Goal: Information Seeking & Learning: Learn about a topic

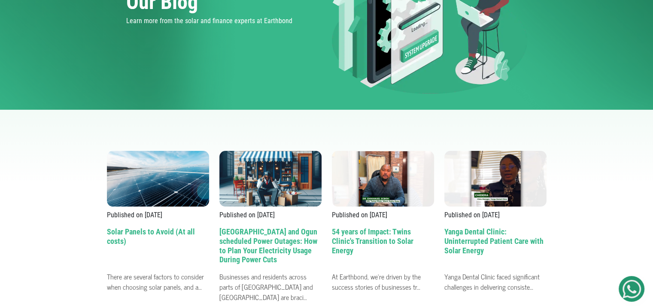
scroll to position [124, 0]
click at [373, 233] on h2 "54 years of Impact: Twins Clinic's Transition to Solar Energy" at bounding box center [383, 247] width 102 height 41
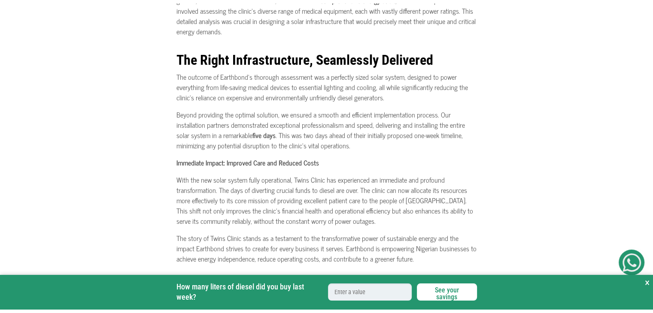
scroll to position [469, 0]
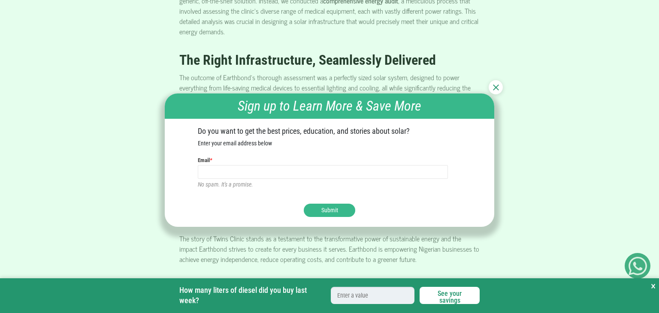
click at [494, 83] on div at bounding box center [496, 87] width 14 height 14
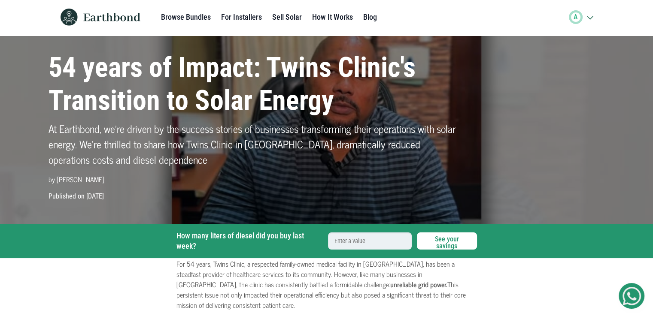
scroll to position [1, 0]
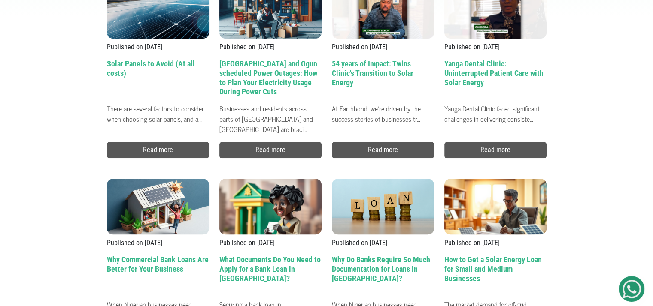
click at [457, 68] on h2 "Yanga Dental Clinic: Uninterrupted Patient Care with Solar Energy" at bounding box center [495, 79] width 102 height 41
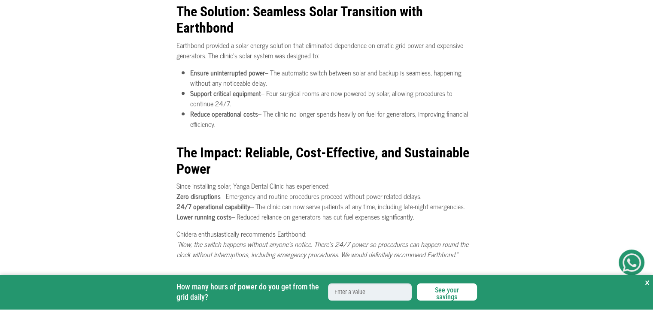
scroll to position [442, 0]
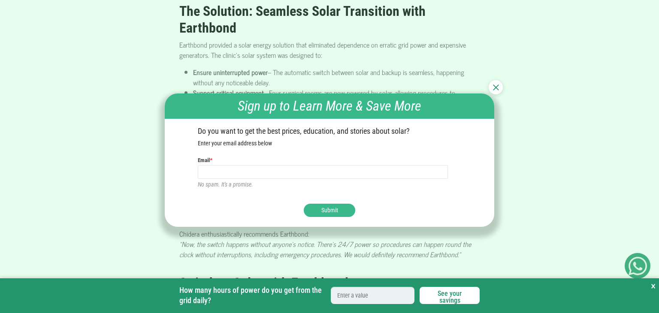
click at [499, 85] on img at bounding box center [496, 88] width 6 height 6
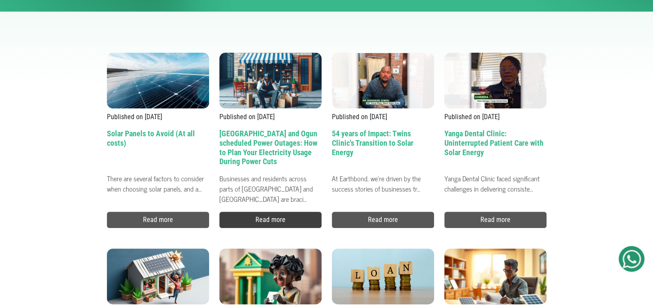
scroll to position [221, 0]
